Goal: Task Accomplishment & Management: Manage account settings

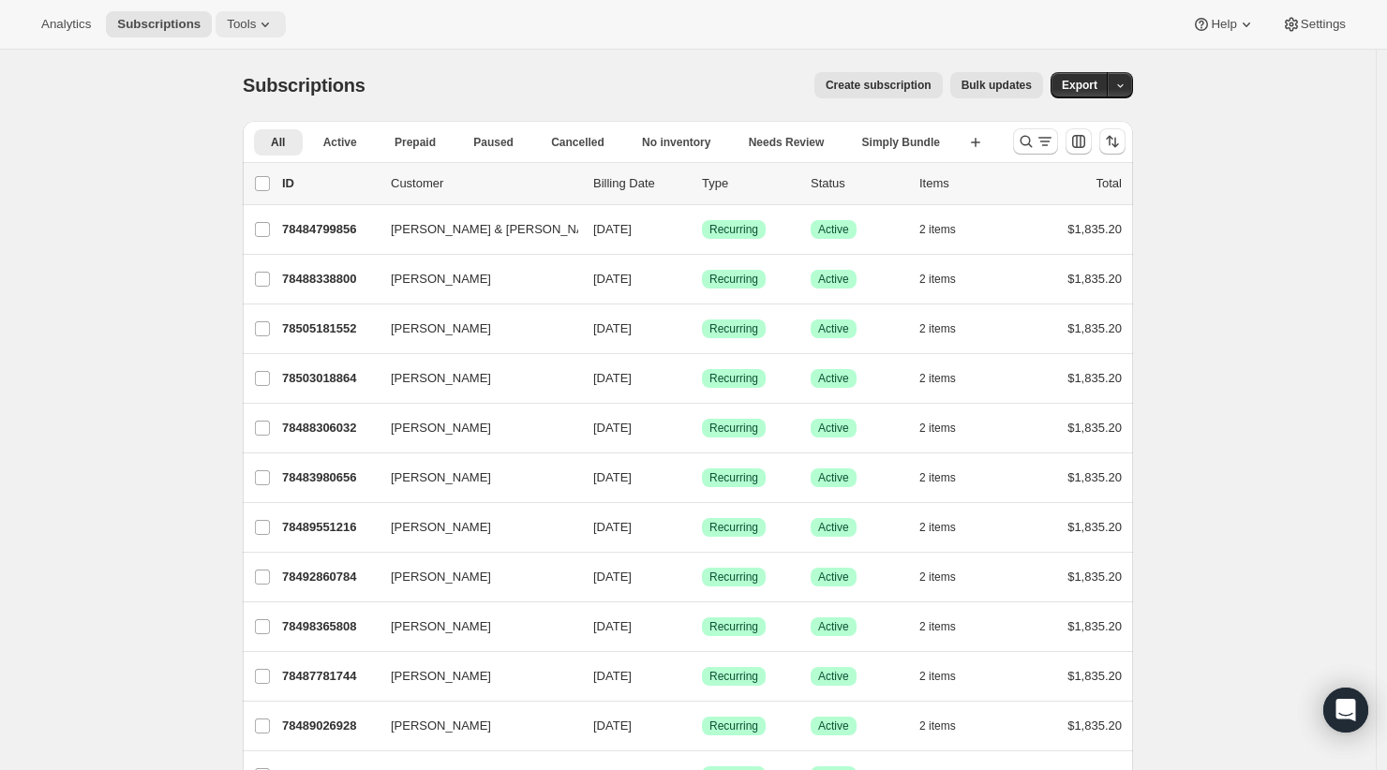
click at [256, 23] on icon at bounding box center [265, 24] width 19 height 19
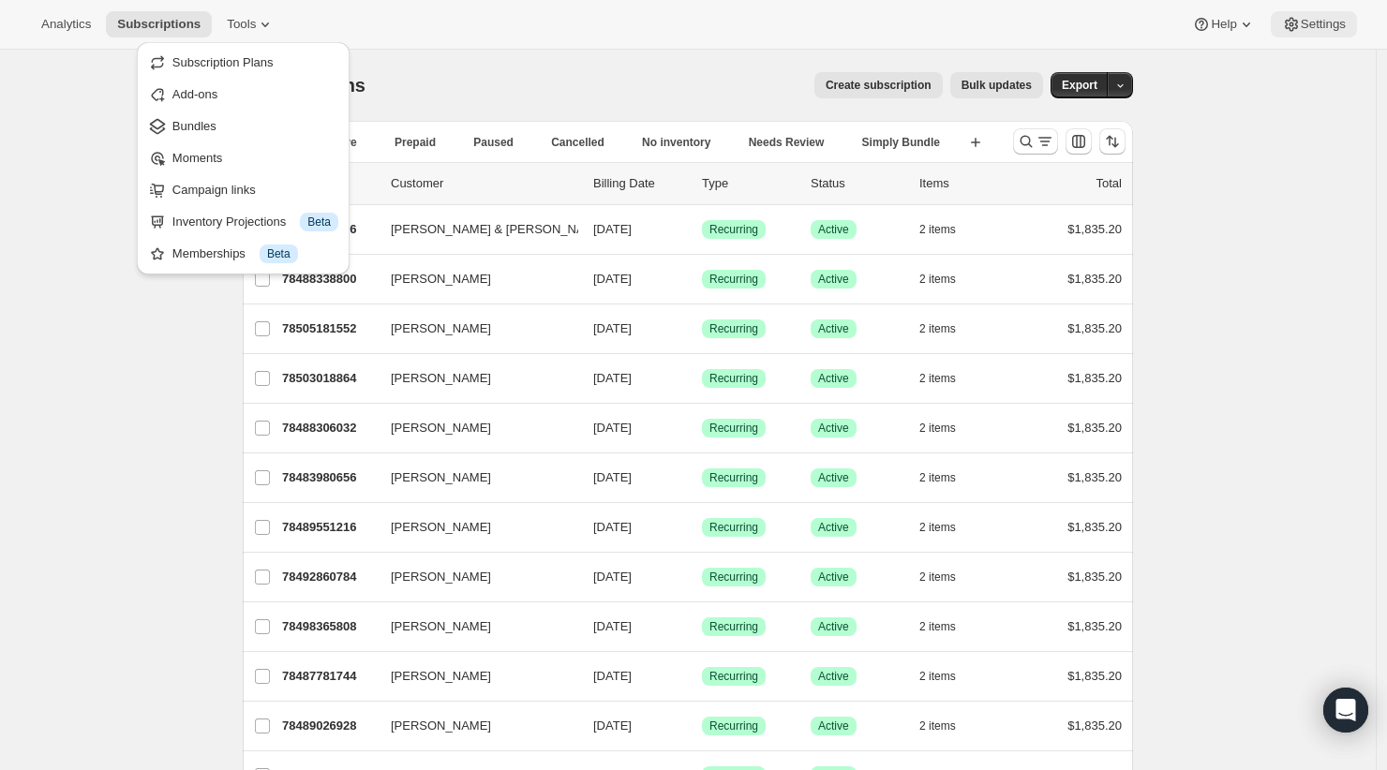
click at [1343, 28] on span "Settings" at bounding box center [1322, 24] width 45 height 15
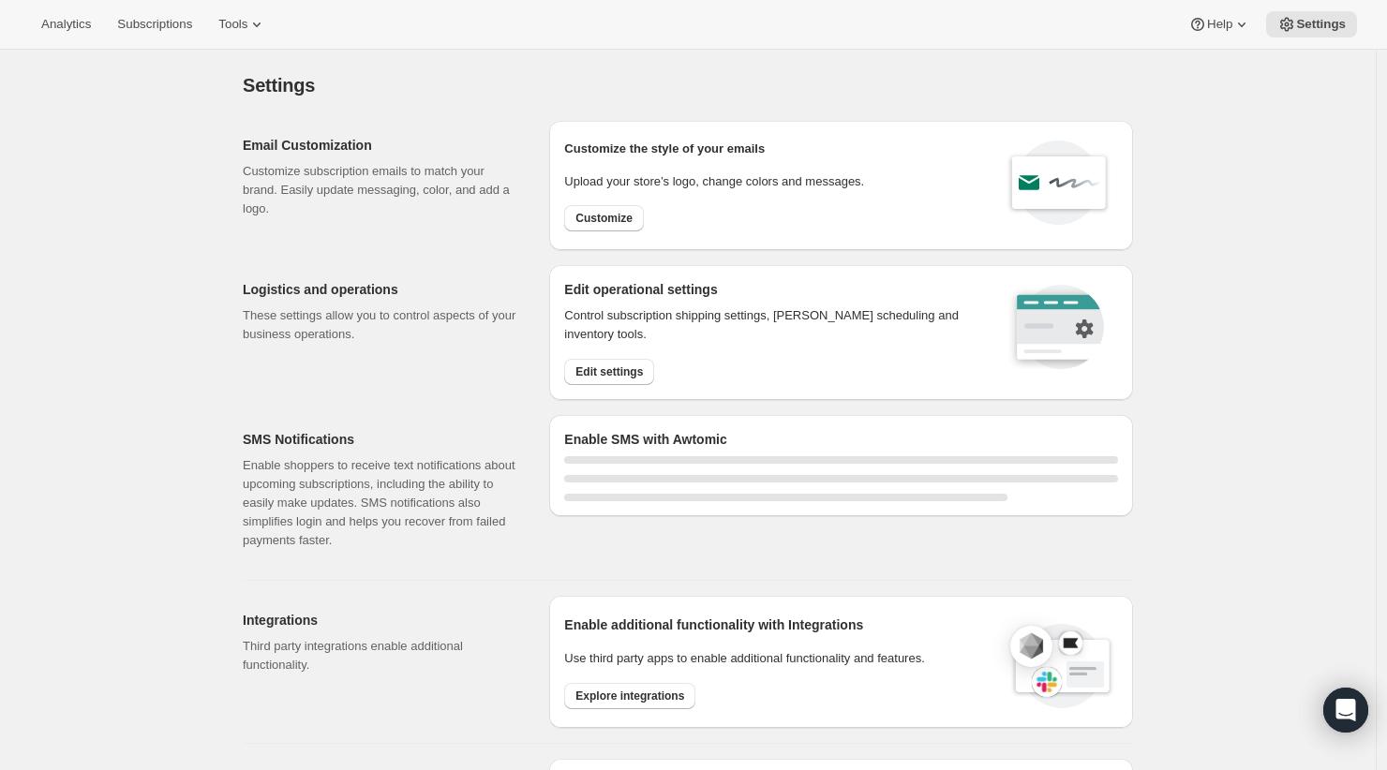
select select "22:00"
select select "09:00"
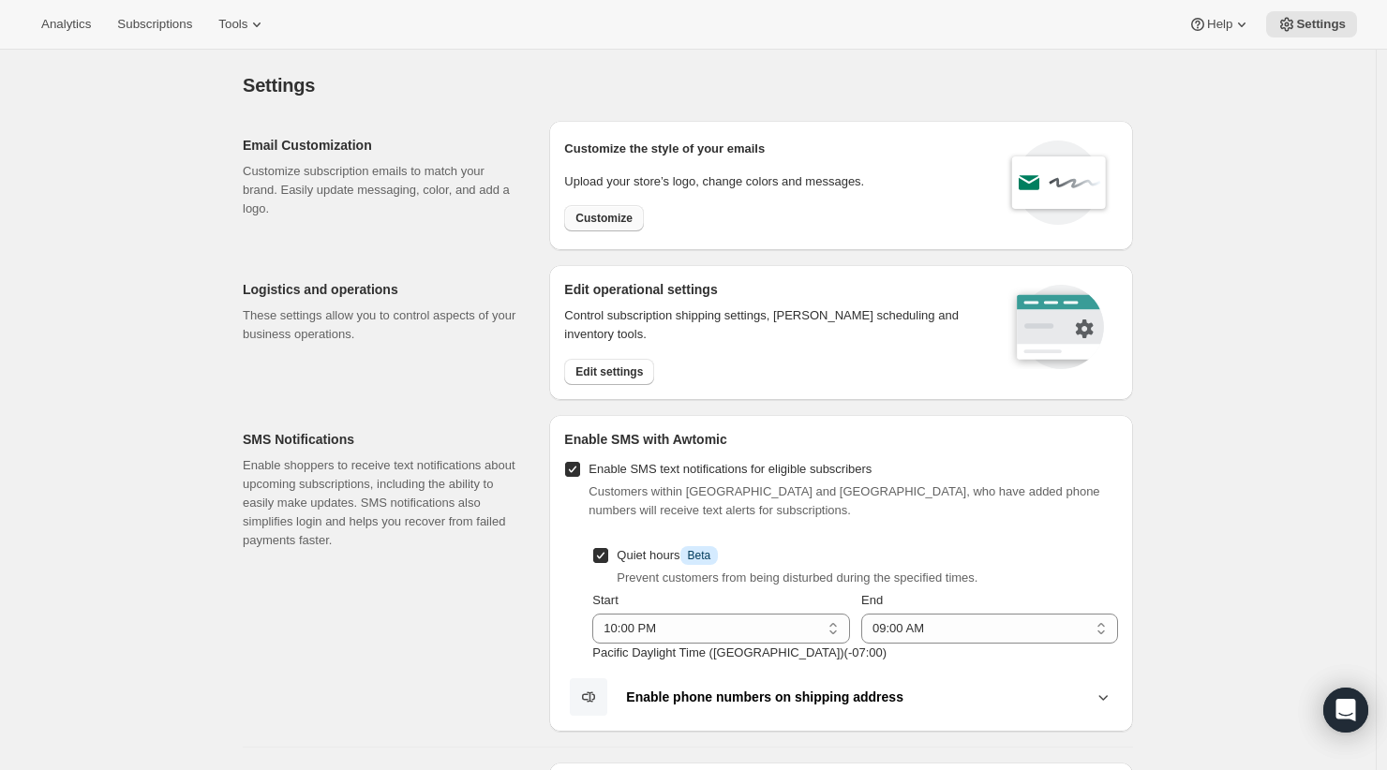
click at [620, 207] on button "Customize" at bounding box center [604, 218] width 80 height 26
select select "subscriptionMessage"
select select "5"
select select "15"
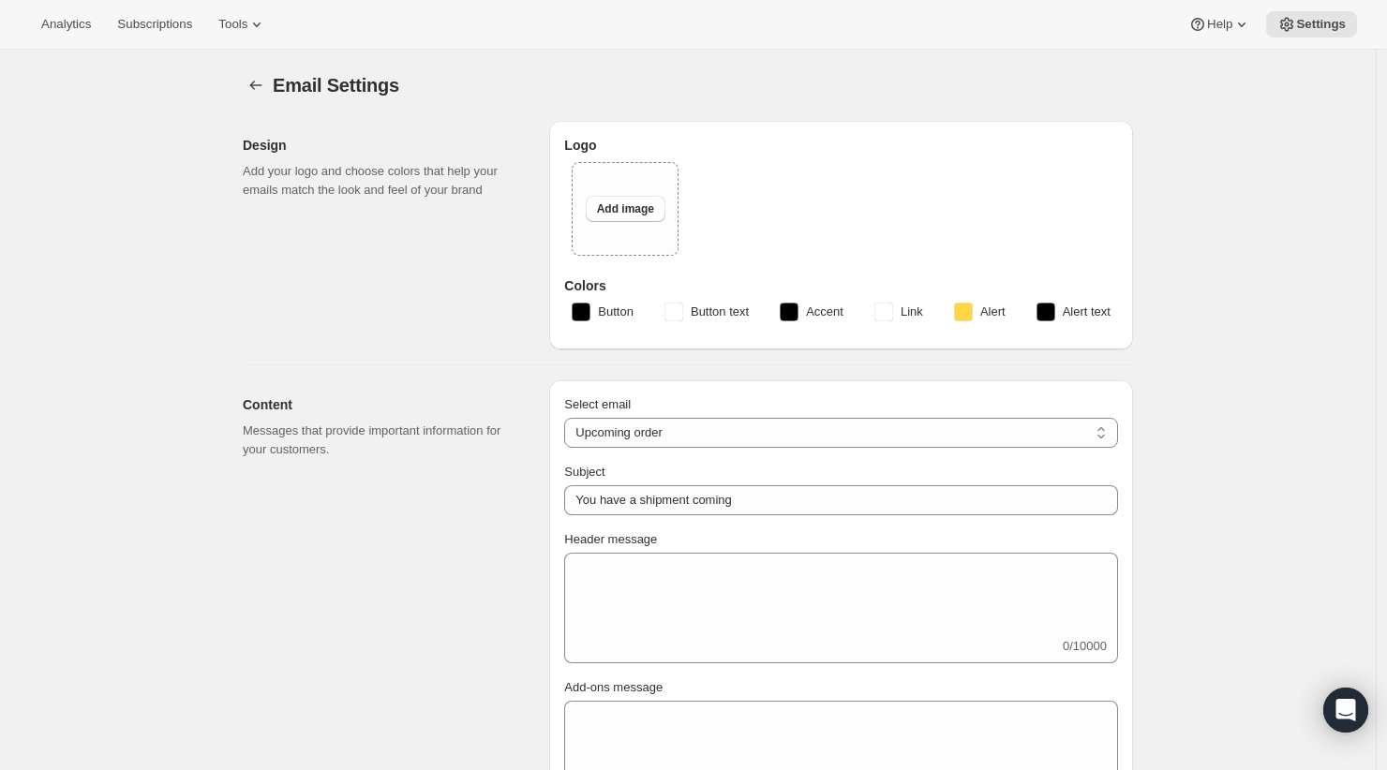
type input "You have a RARECAT shipment coming, time to take a look."
type textarea "Your next RARECAT membership shipment is almost ready. With just 14 days left, …"
select select "14"
type input "RARECAT Membership"
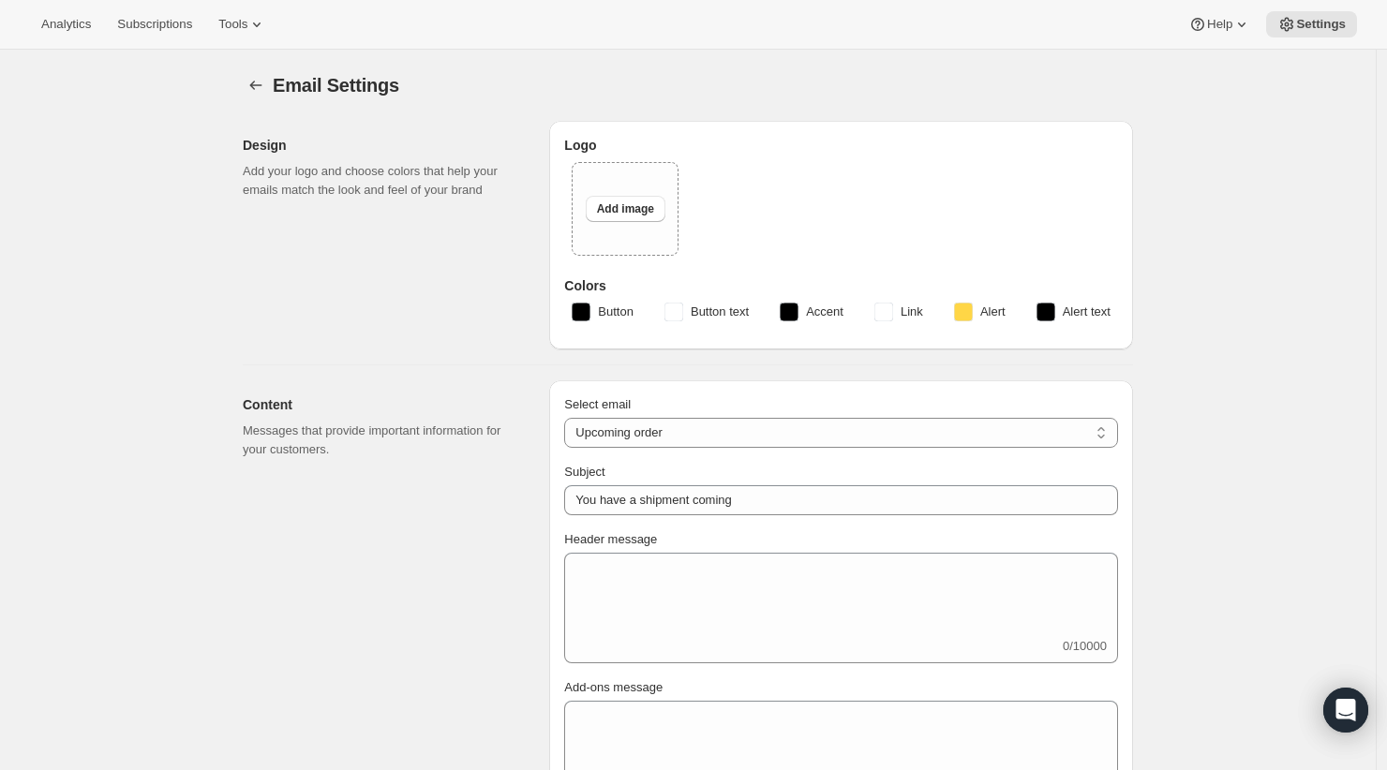
checkbox input "false"
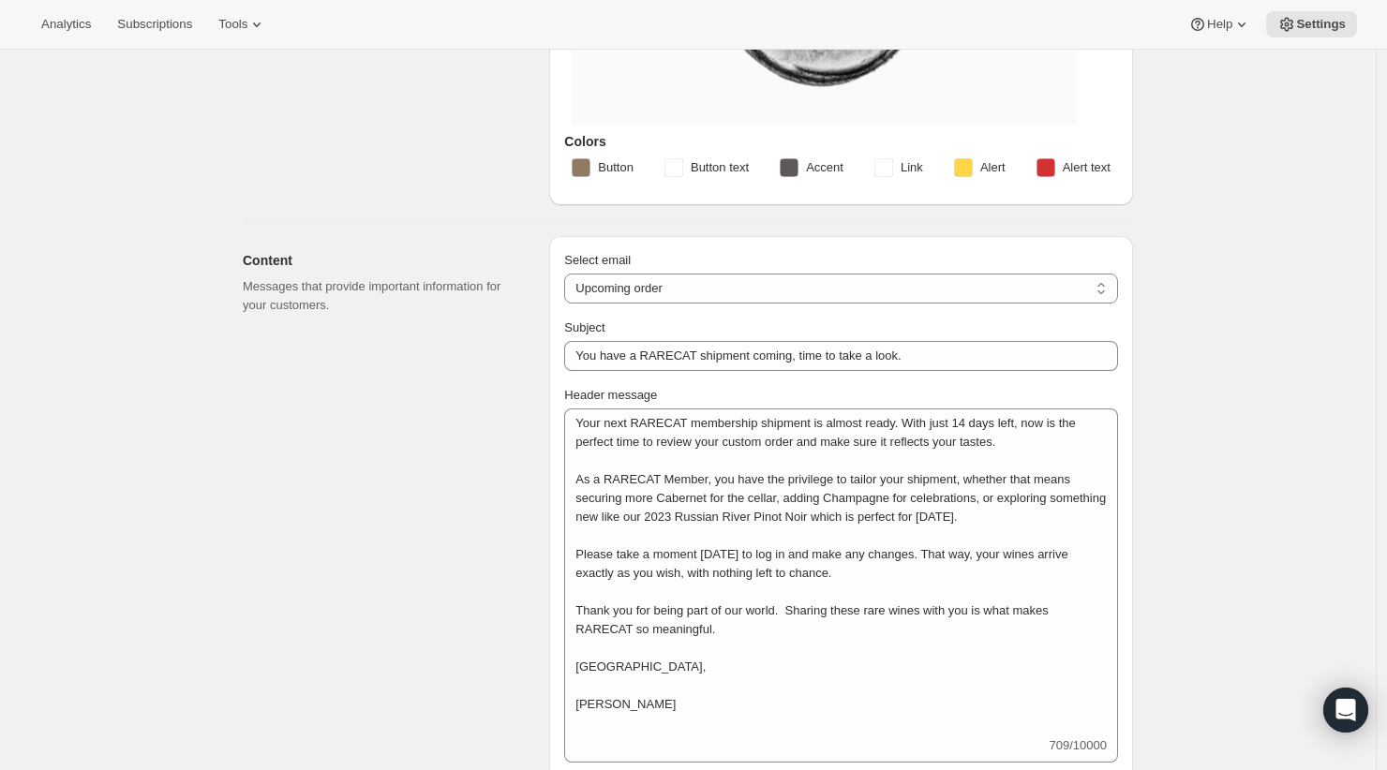
scroll to position [358, 0]
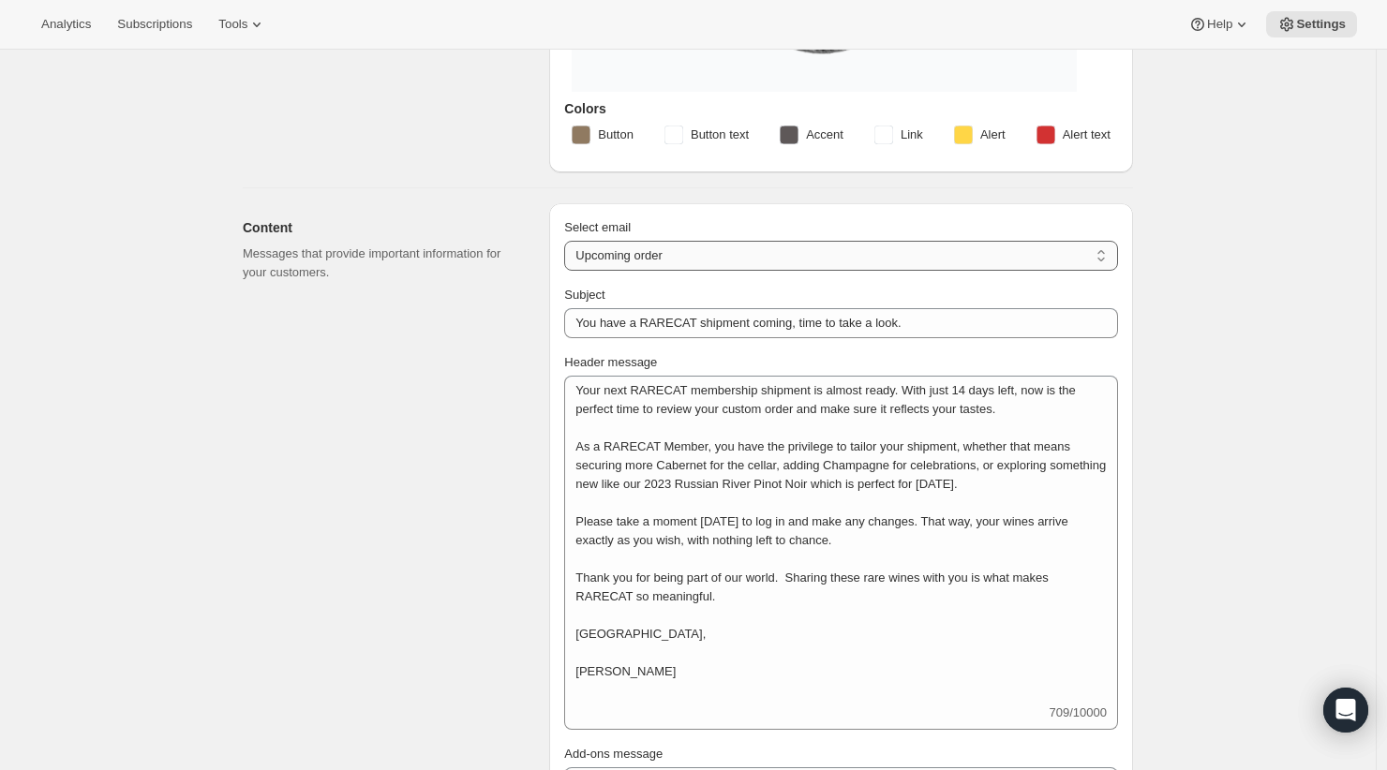
click at [774, 255] on select "New subscription Upcoming order Failed payment Delayed subscription (inventory …" at bounding box center [841, 256] width 554 height 30
select select "failedPaymentMessage"
click at [569, 241] on select "New subscription Upcoming order Failed payment Delayed subscription (inventory …" at bounding box center [841, 256] width 554 height 30
type input "Your Payment Failed - RARECAT Wine Club Membership"
type textarea "We noticed that your recent payment for your RARECAT membership did not go thro…"
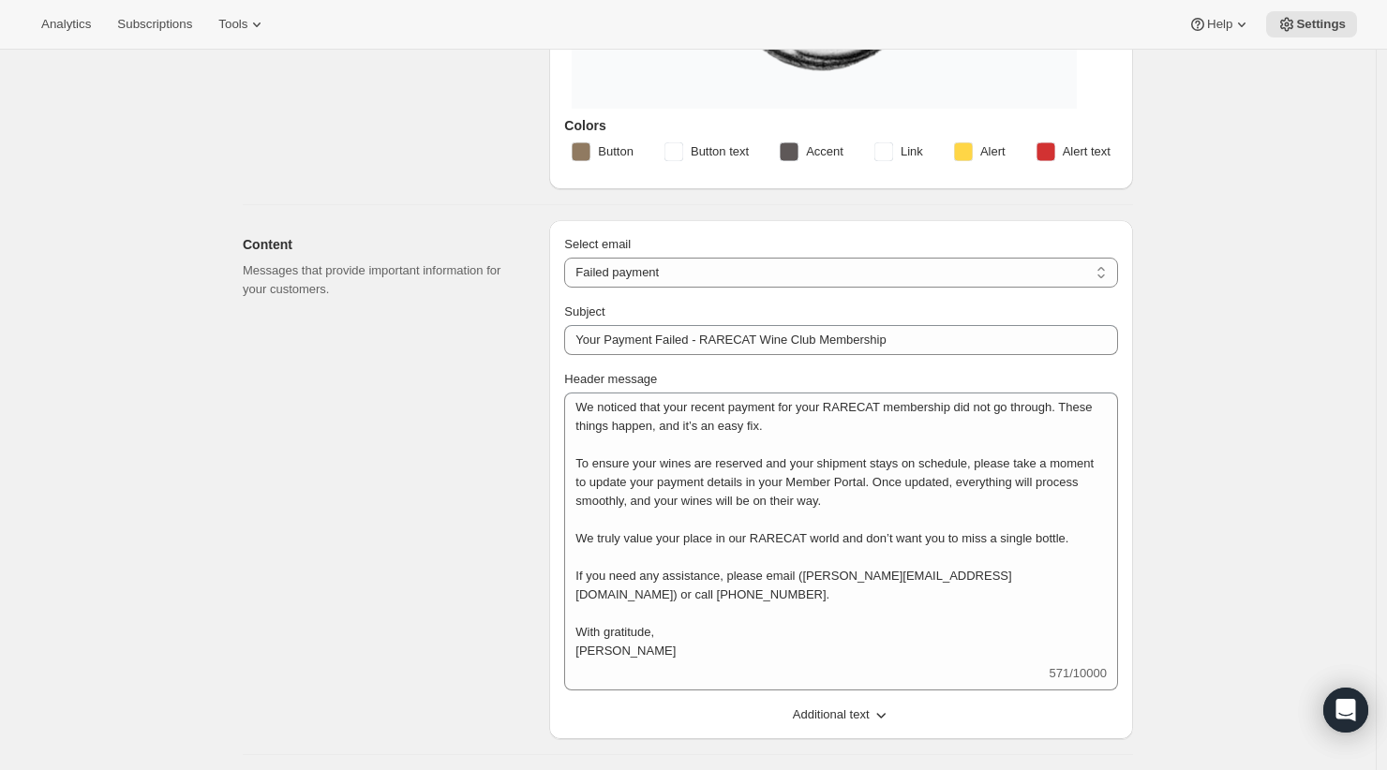
scroll to position [312, 0]
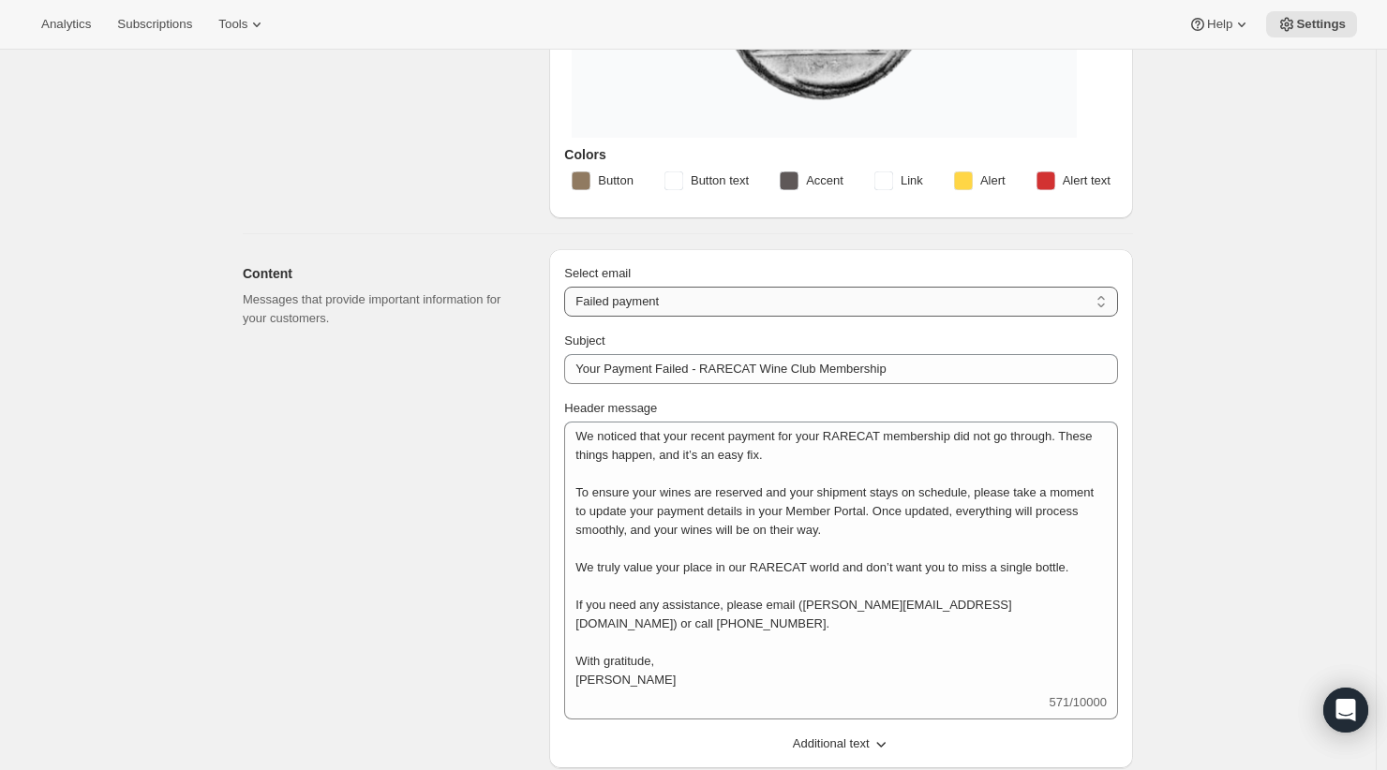
click at [616, 296] on select "New subscription Upcoming order Failed payment Delayed subscription (inventory …" at bounding box center [841, 302] width 554 height 30
click at [436, 392] on div "Content Messages that provide important information for your customers." at bounding box center [388, 508] width 291 height 519
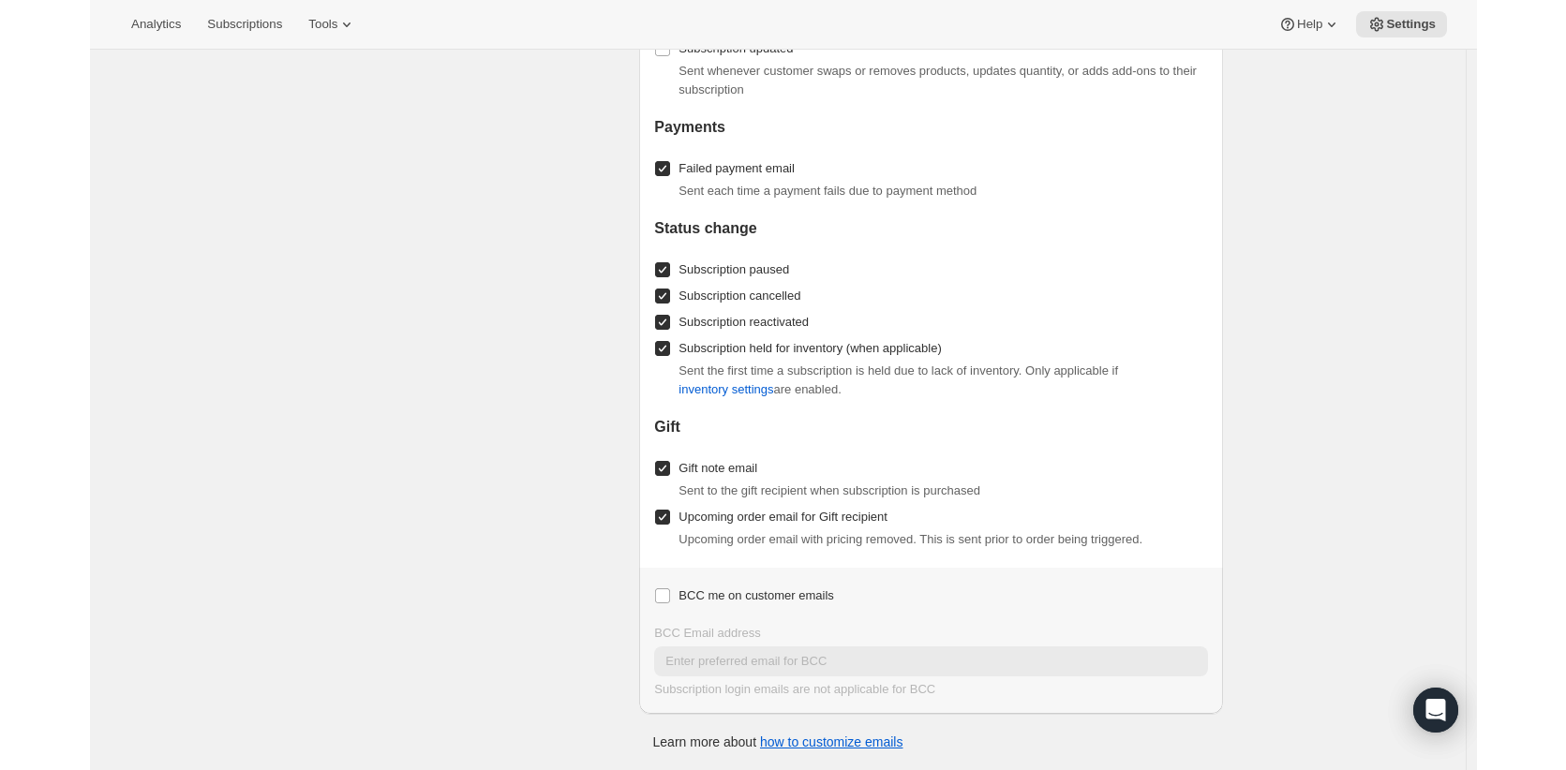
scroll to position [2003, 0]
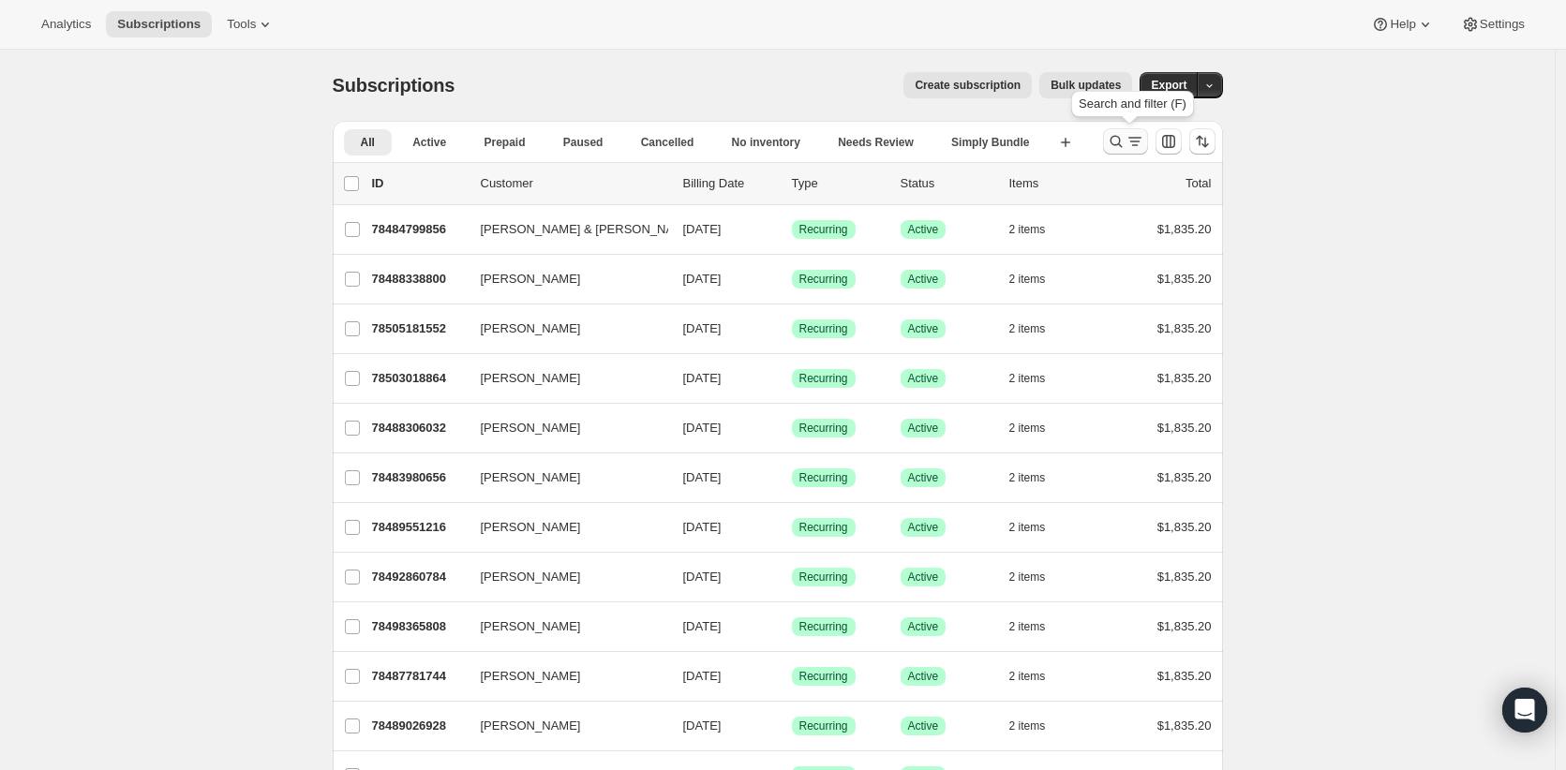
click at [1112, 145] on icon "Search and filter results" at bounding box center [1115, 141] width 19 height 19
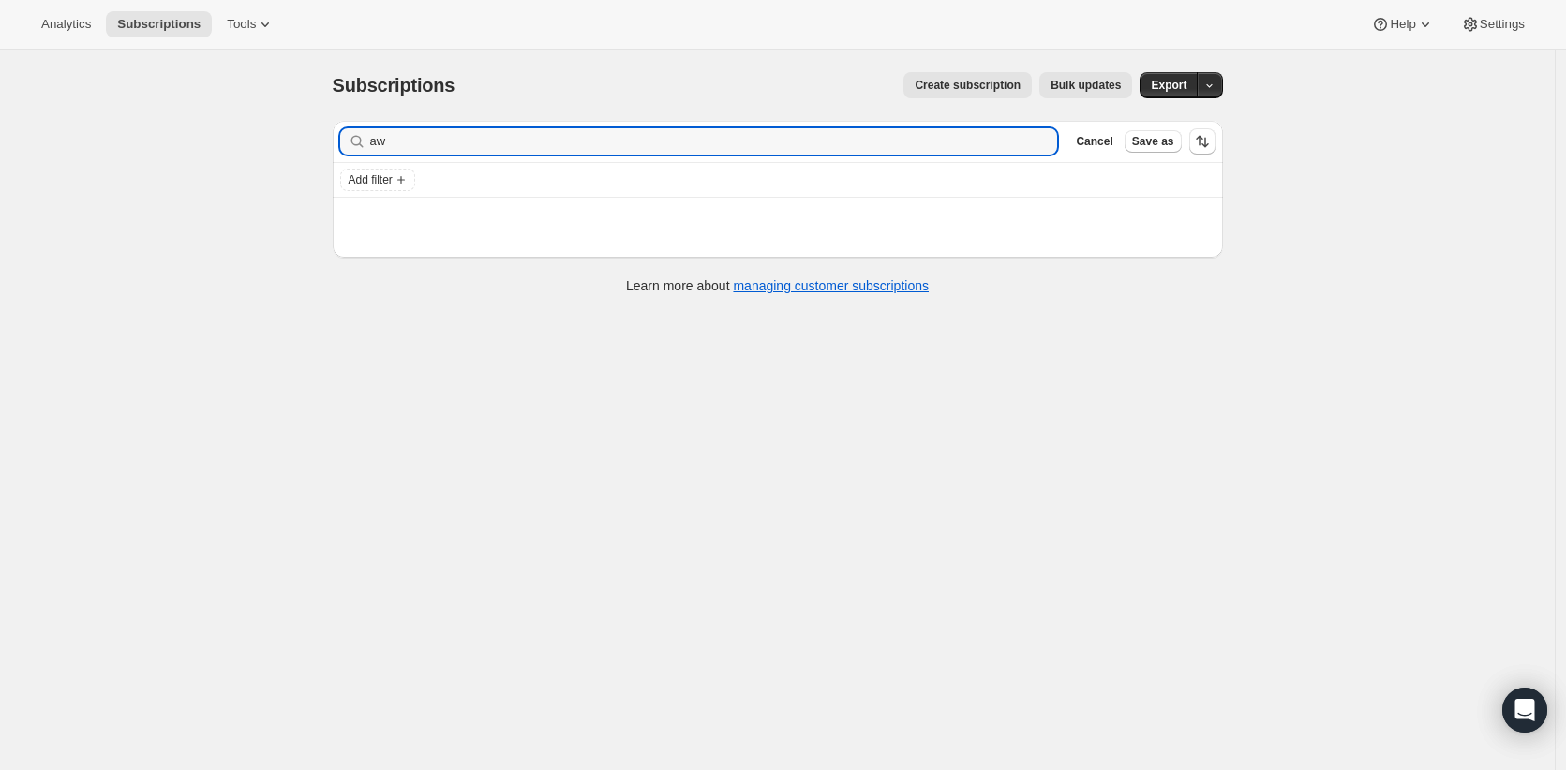
type input "a"
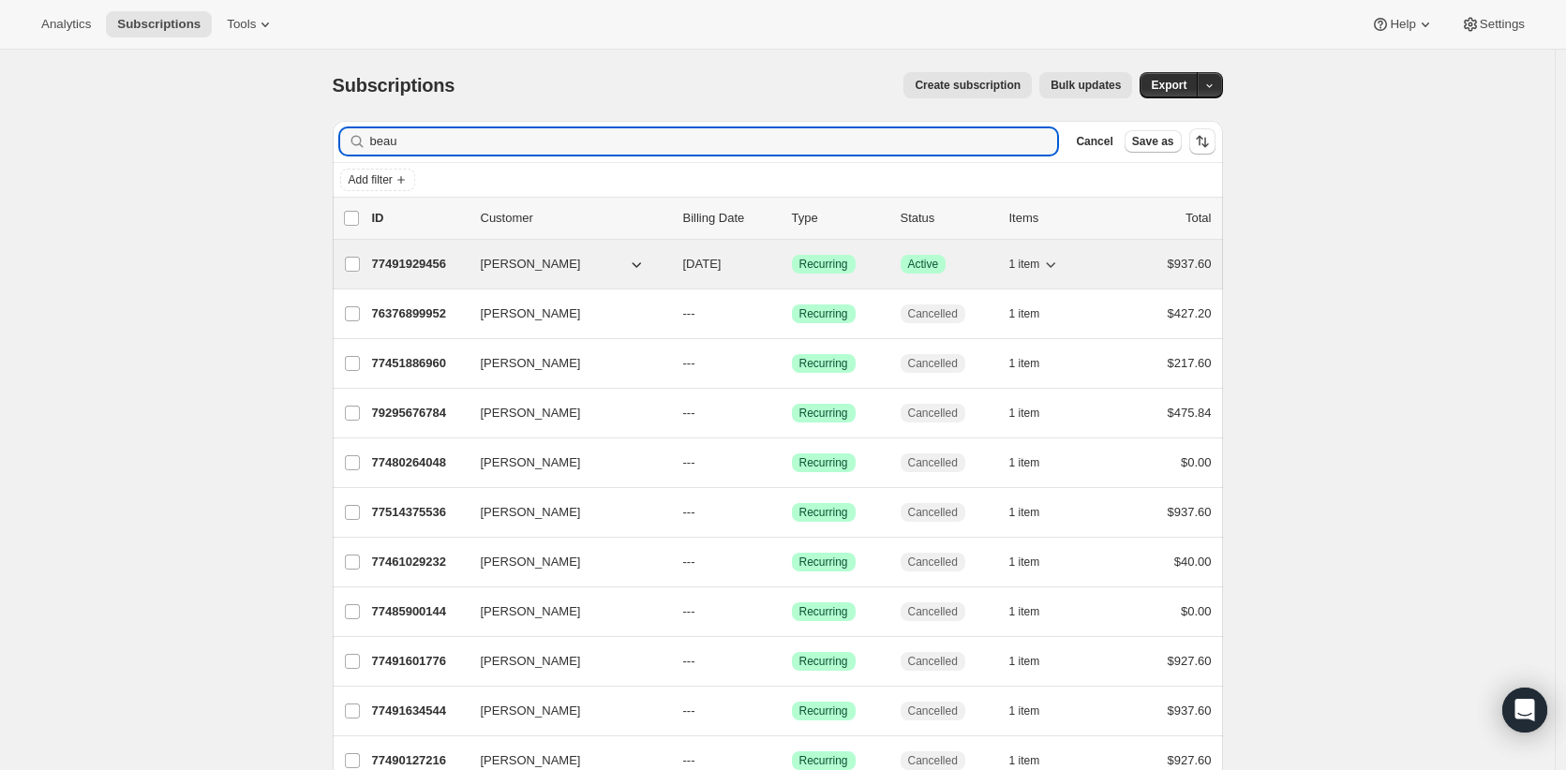
type input "beau"
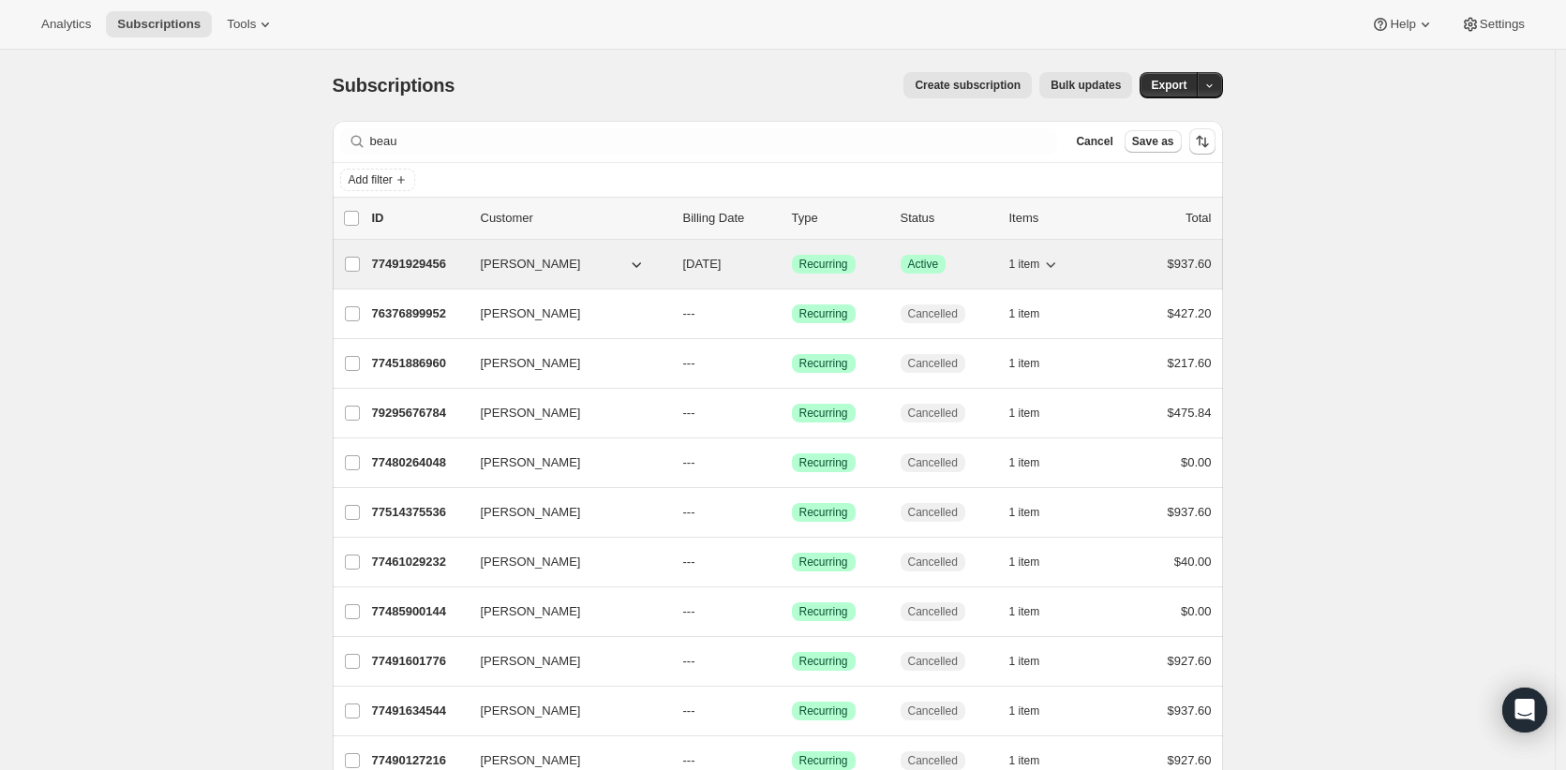
click at [475, 262] on div "77491929456 Beau Harris 11/30/2025 Success Recurring Success Active 1 item $937…" at bounding box center [791, 264] width 839 height 26
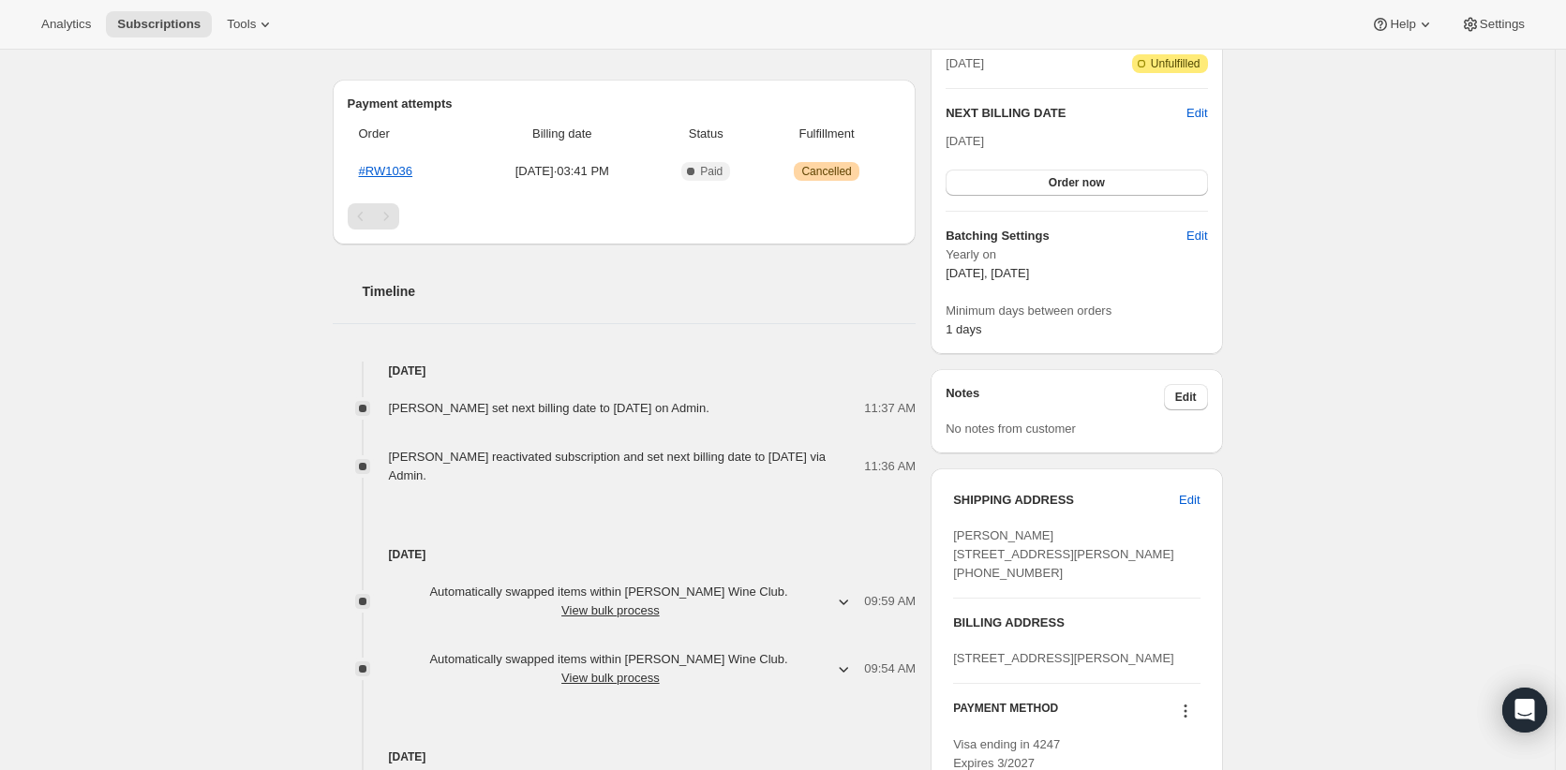
scroll to position [624, 0]
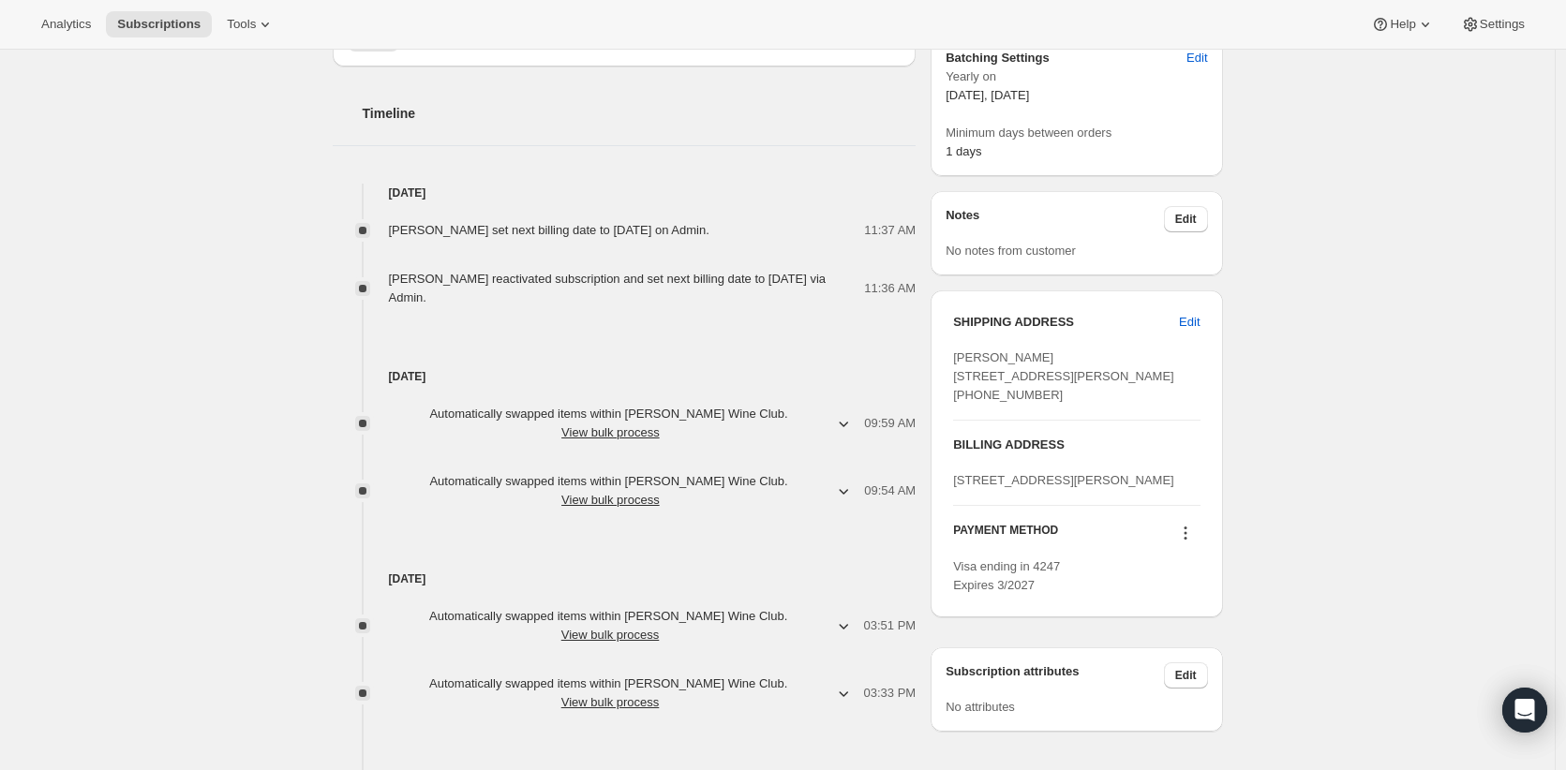
click at [1187, 542] on icon at bounding box center [1185, 533] width 19 height 19
click at [1184, 649] on span "Send link to update card" at bounding box center [1189, 642] width 131 height 14
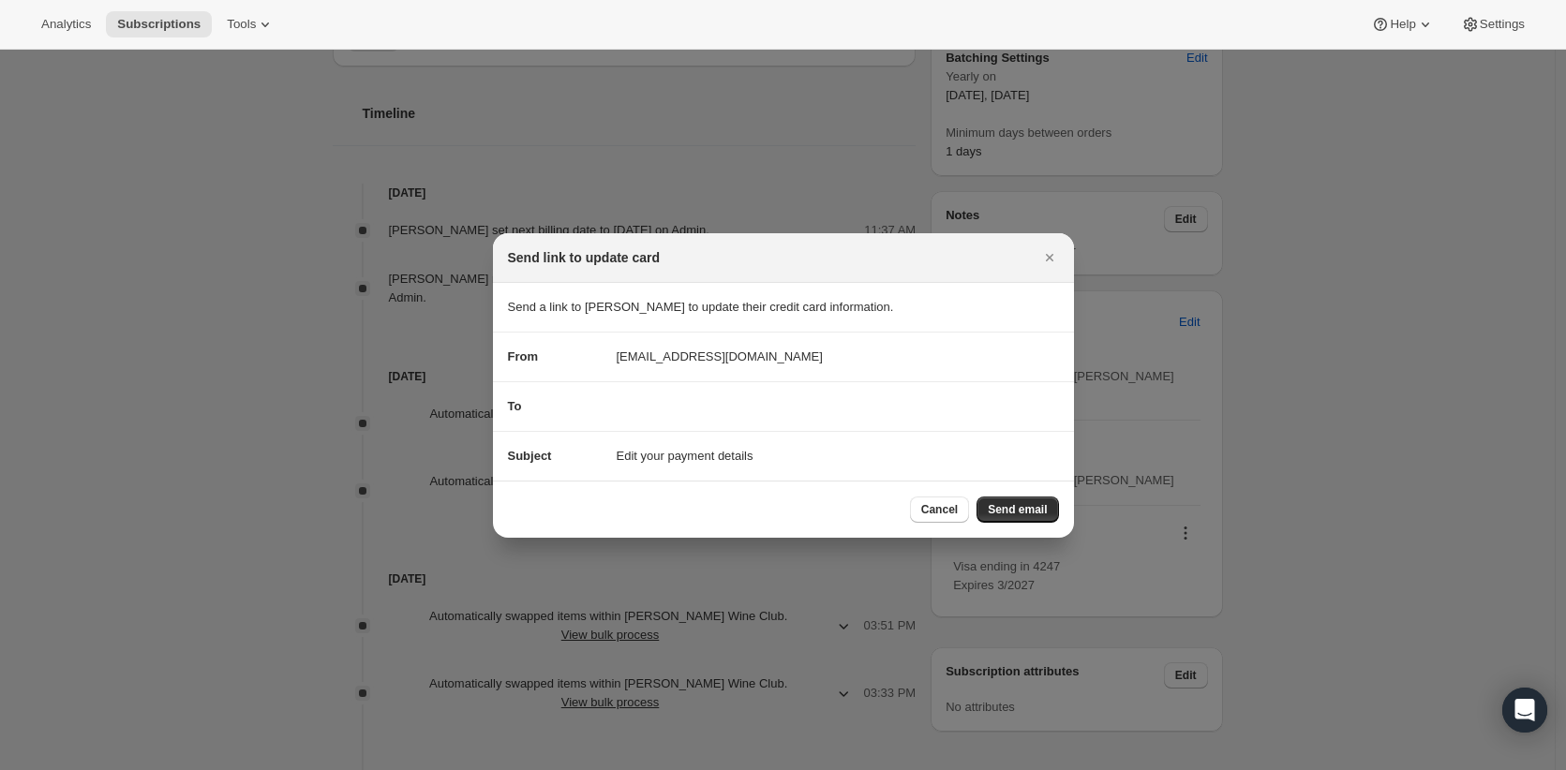
click at [685, 451] on span "Edit your payment details" at bounding box center [684, 456] width 137 height 19
click at [806, 452] on div "Subject Edit your payment details" at bounding box center [783, 456] width 551 height 19
drag, startPoint x: 787, startPoint y: 451, endPoint x: 597, endPoint y: 452, distance: 190.2
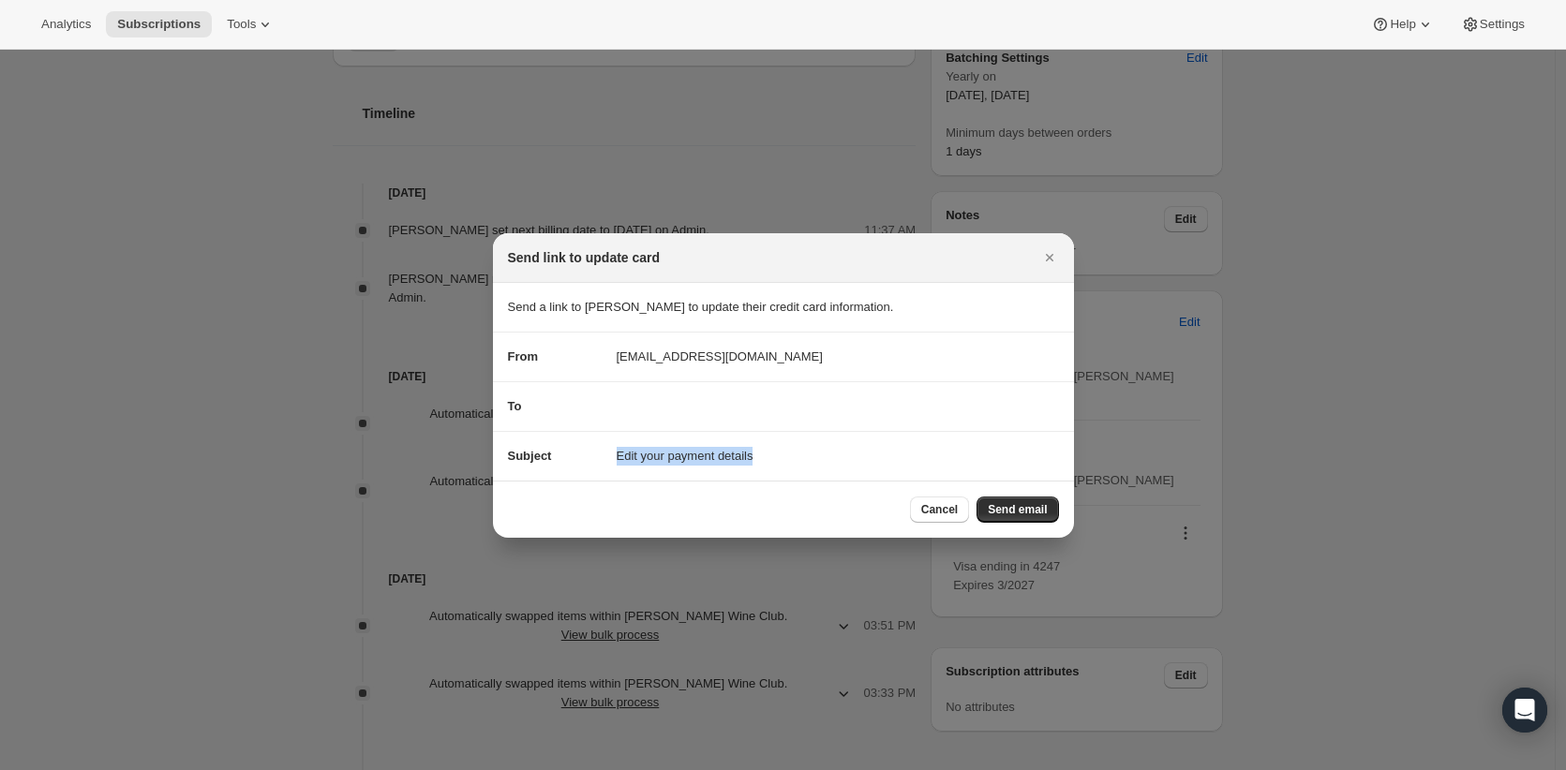
click at [597, 452] on div "Subject Edit your payment details" at bounding box center [783, 456] width 551 height 19
click at [779, 456] on div "Subject Edit your payment details" at bounding box center [783, 456] width 551 height 19
click at [688, 411] on div "To" at bounding box center [783, 406] width 551 height 19
click at [991, 515] on span "Send email" at bounding box center [1016, 509] width 59 height 15
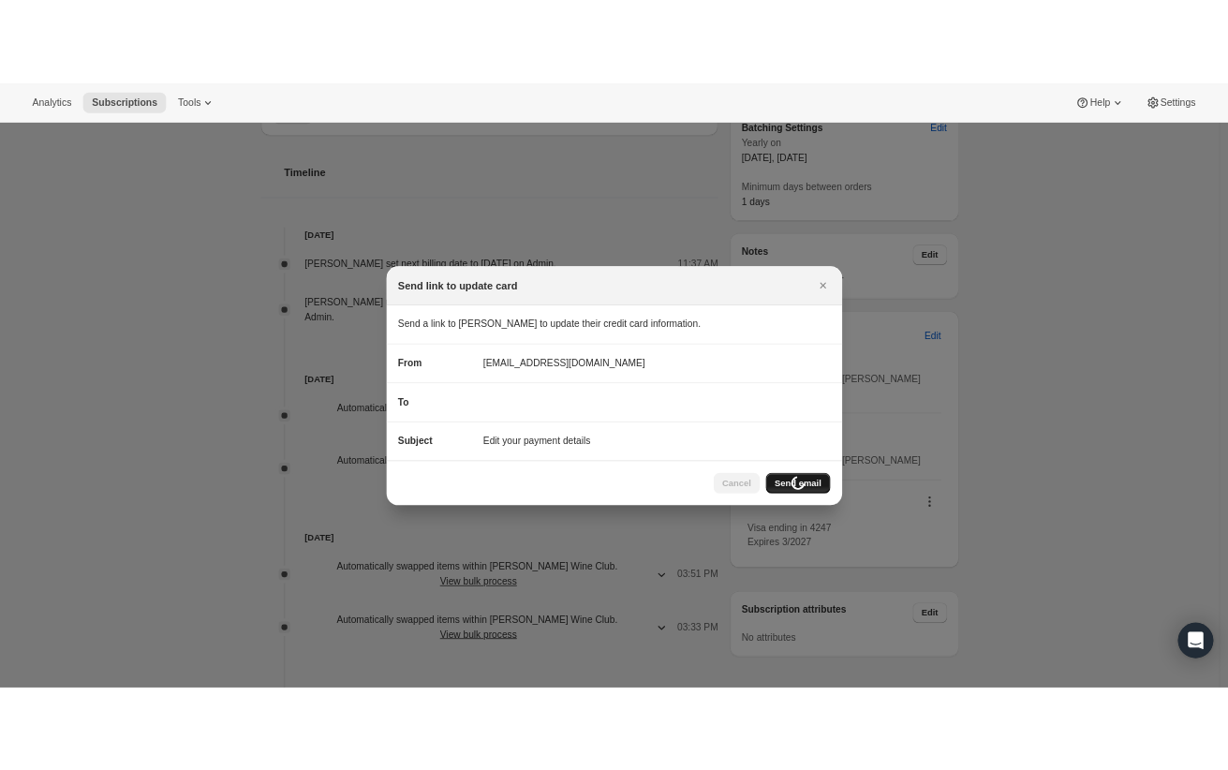
scroll to position [624, 0]
